Goal: Task Accomplishment & Management: Manage account settings

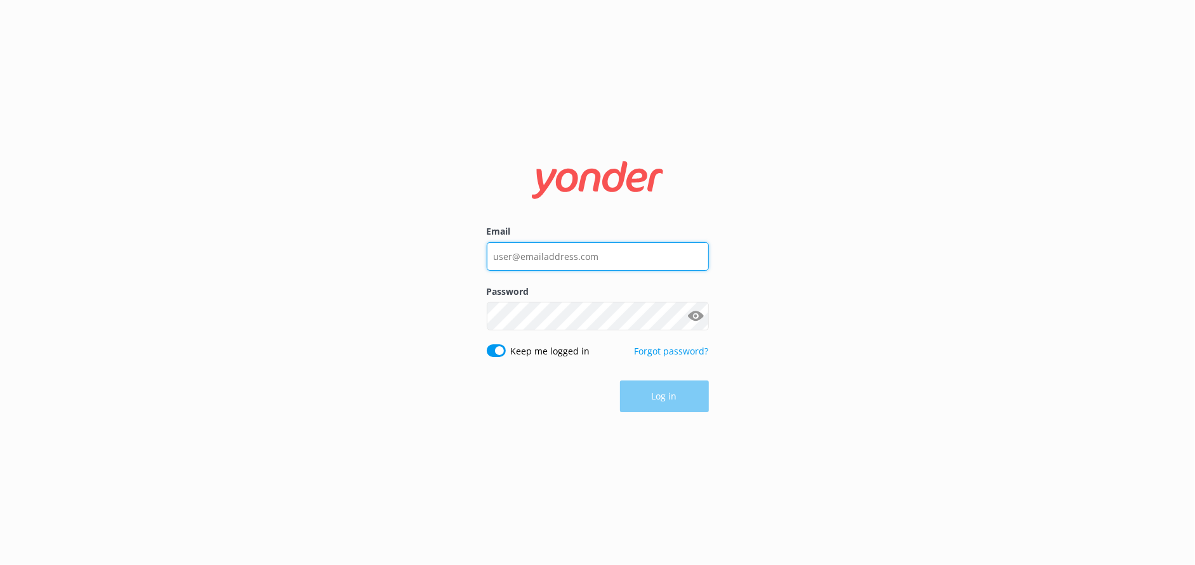
type input "[EMAIL_ADDRESS][DOMAIN_NAME]"
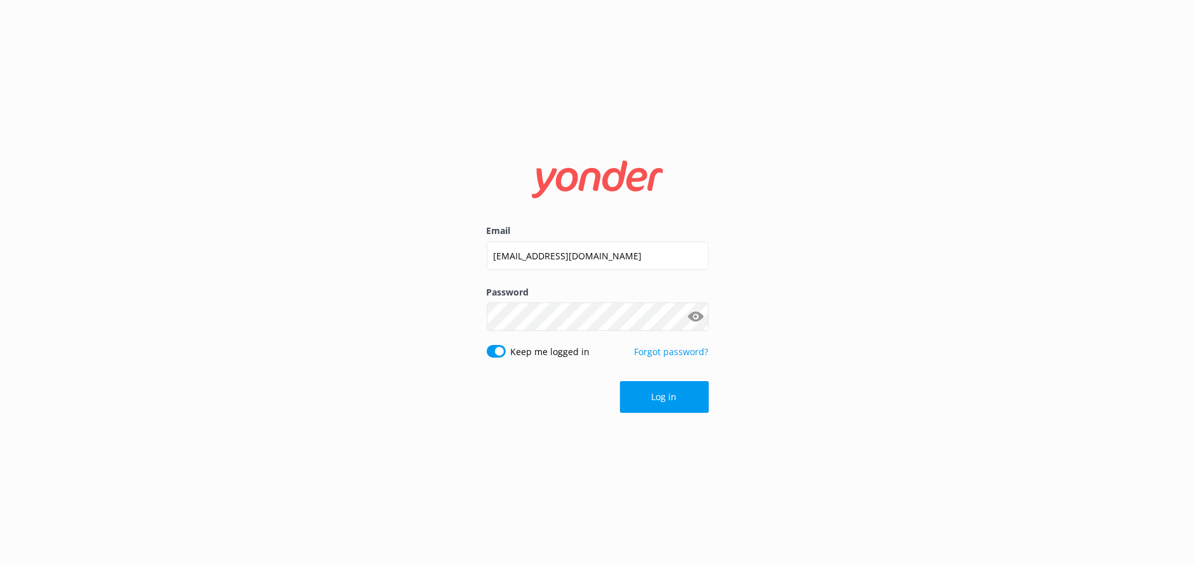
click at [655, 393] on div "Log in" at bounding box center [598, 397] width 222 height 32
click at [685, 388] on button "Log in" at bounding box center [664, 397] width 89 height 32
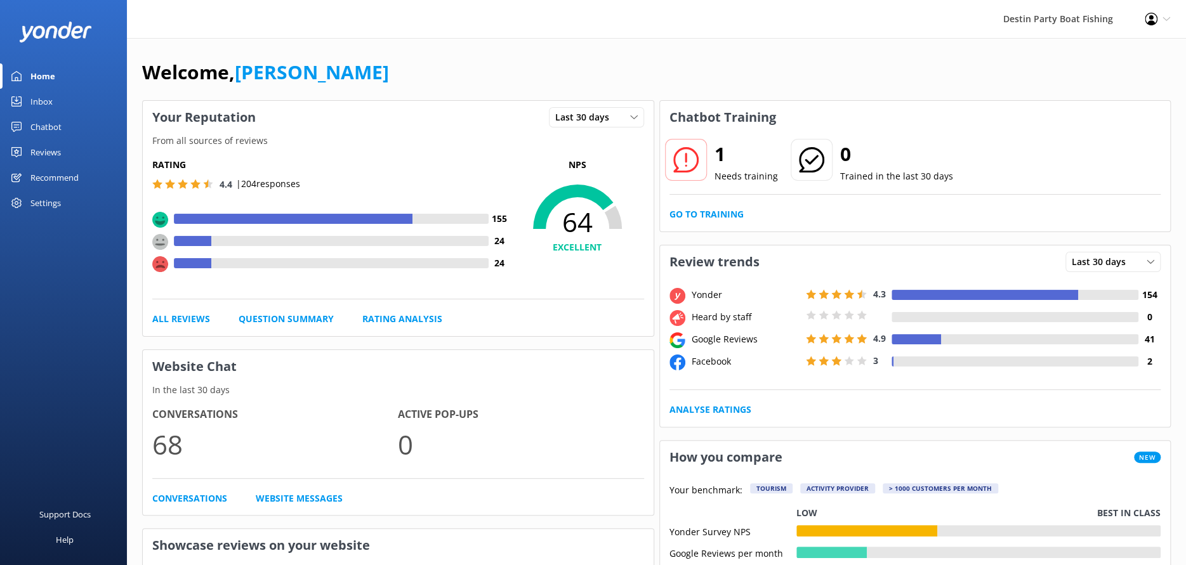
click at [30, 74] on div "Home" at bounding box center [42, 75] width 25 height 25
click at [184, 316] on link "All Reviews" at bounding box center [181, 319] width 58 height 14
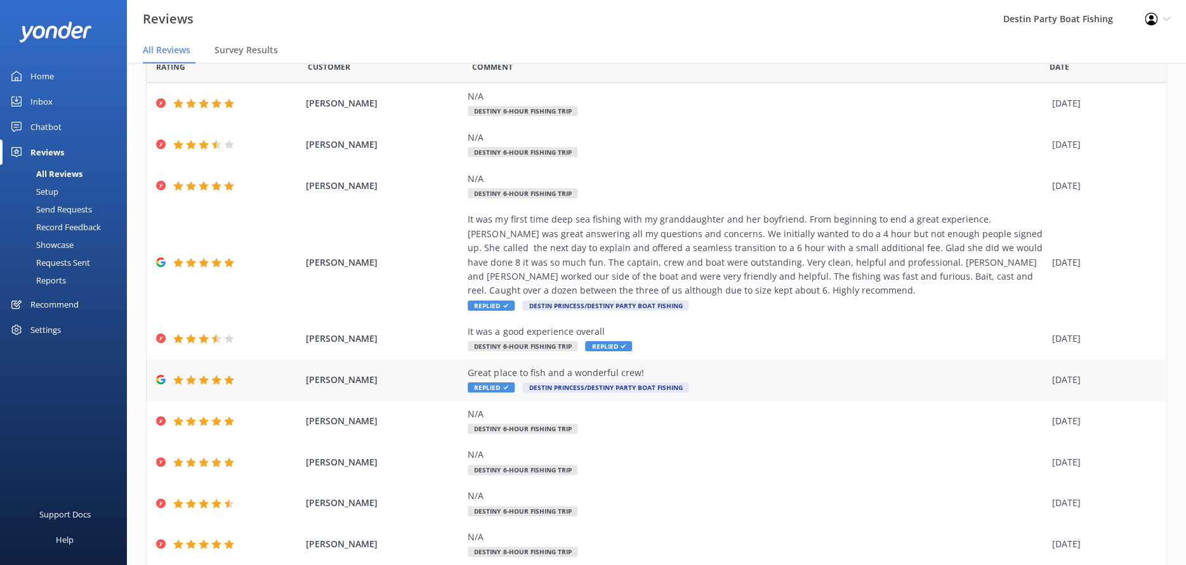
scroll to position [98, 0]
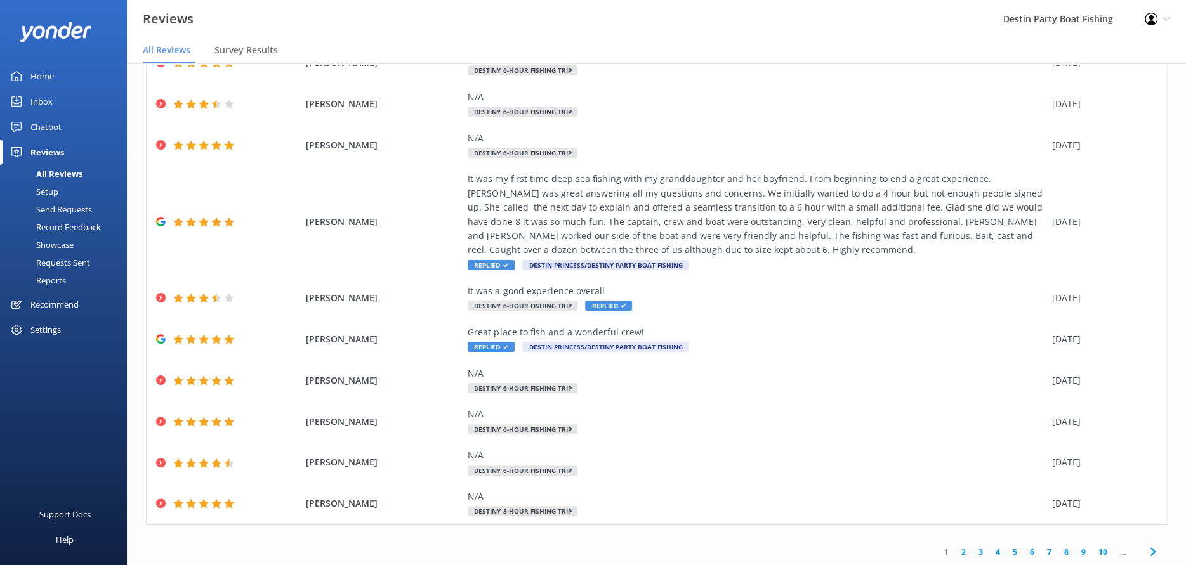
click at [955, 553] on link "2" at bounding box center [963, 552] width 17 height 12
